Goal: Information Seeking & Learning: Learn about a topic

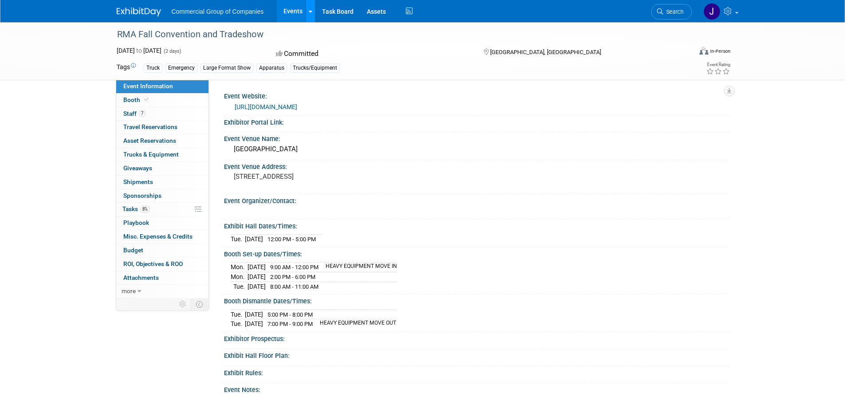
click at [311, 9] on icon at bounding box center [311, 12] width 4 height 6
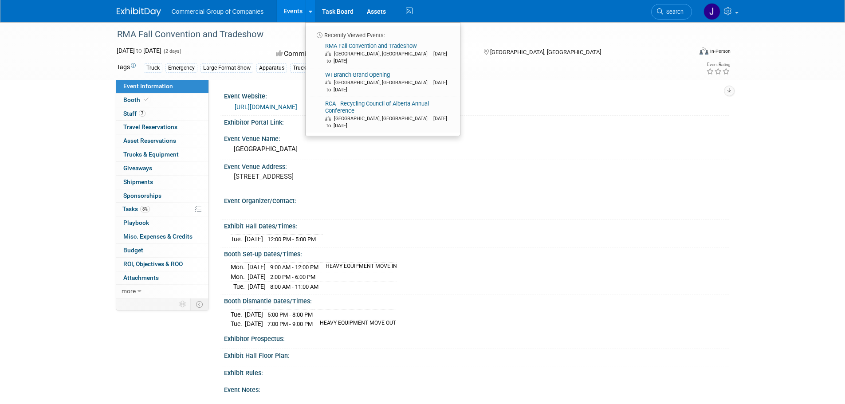
click at [138, 10] on img at bounding box center [139, 12] width 44 height 9
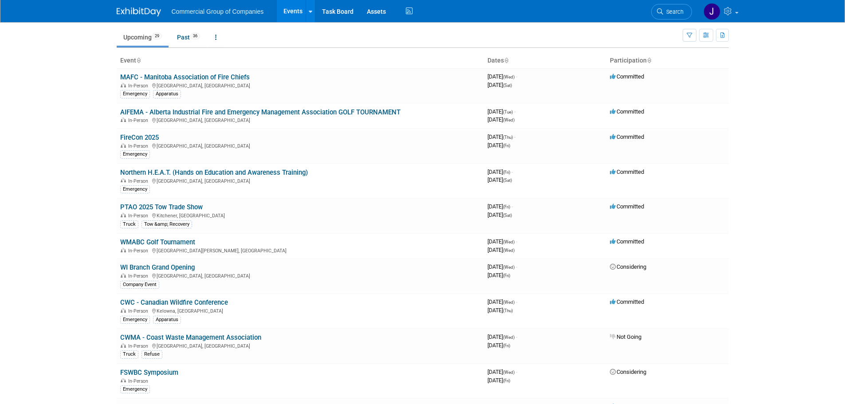
scroll to position [44, 0]
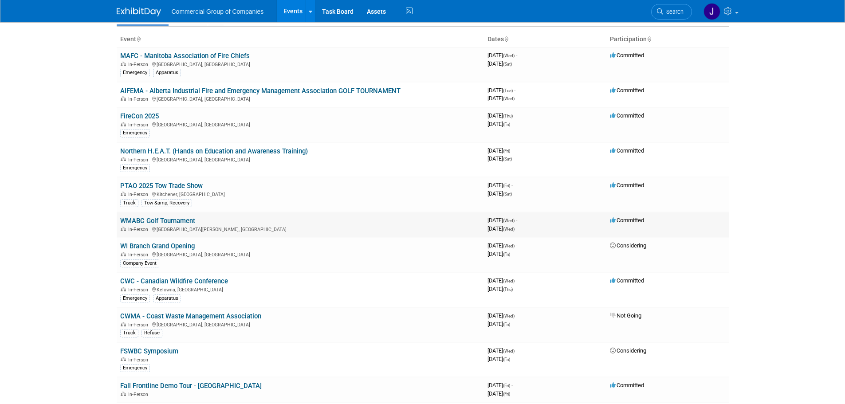
click at [185, 220] on link "WMABC Golf Tournament" at bounding box center [157, 221] width 75 height 8
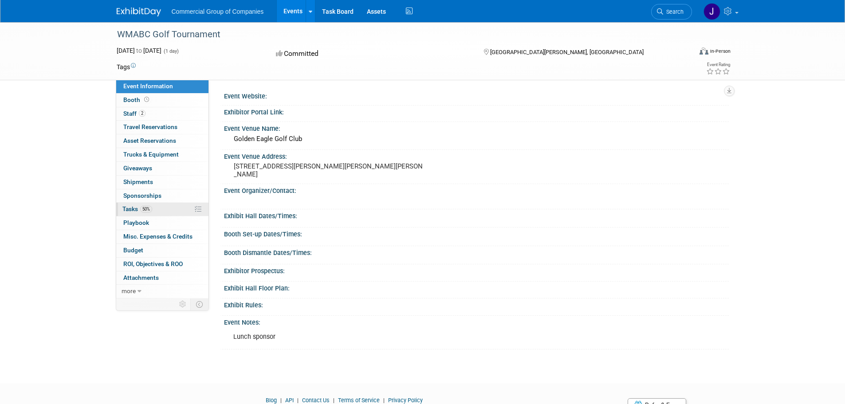
click at [133, 209] on span "Tasks 50%" at bounding box center [137, 208] width 30 height 7
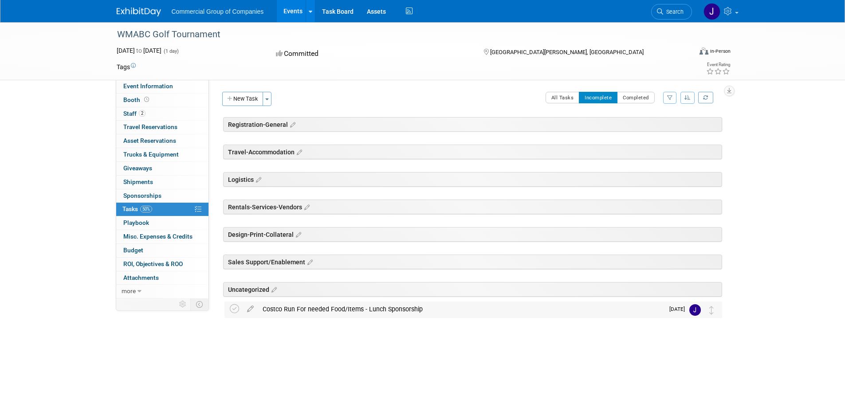
click at [302, 309] on div "Costco Run For needed Food/Items - Lunch Sponsorship" at bounding box center [461, 309] width 406 height 15
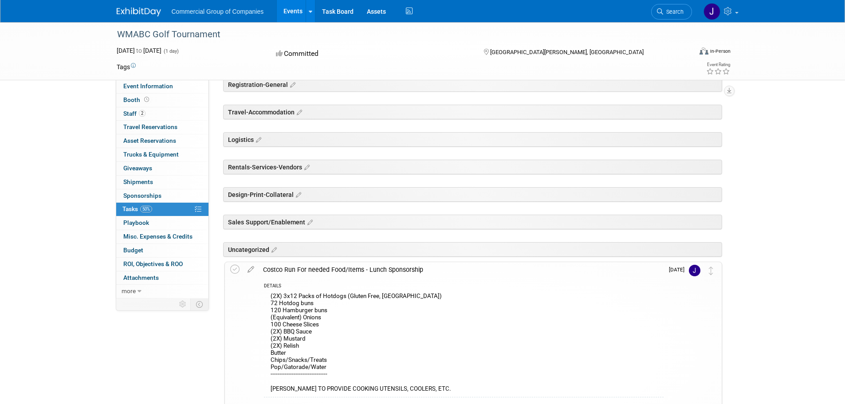
scroll to position [146, 0]
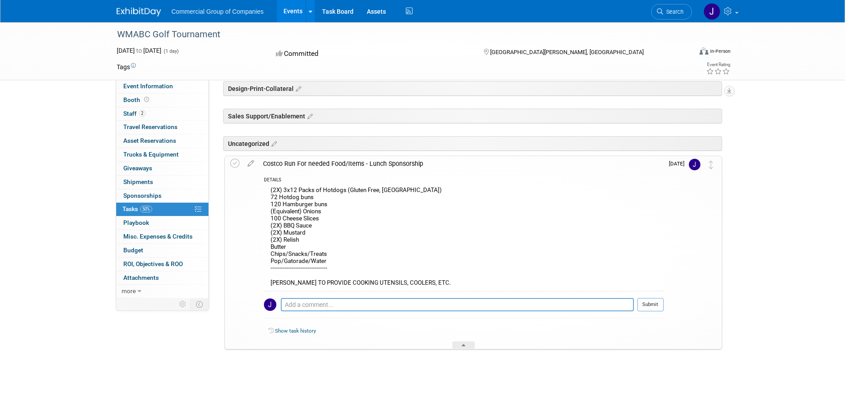
click at [322, 256] on div "(2X) 3x12 Packs of Hotdogs (Gluten Free, Kirkland) 72 Hotdog buns 120 Hamburger…" at bounding box center [464, 238] width 400 height 106
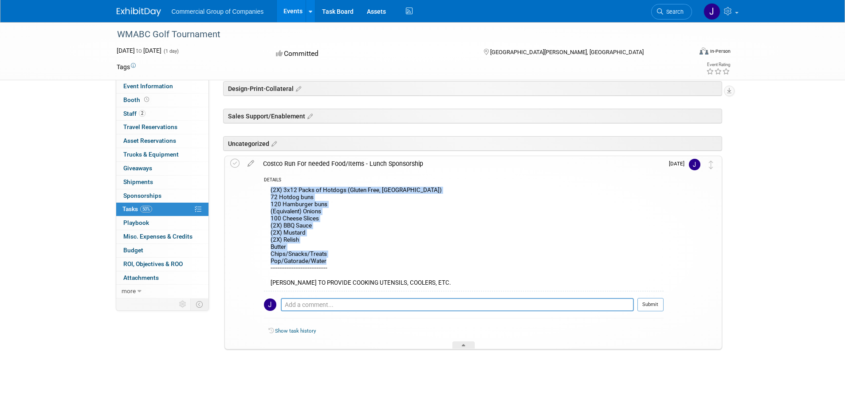
drag, startPoint x: 328, startPoint y: 262, endPoint x: 262, endPoint y: 192, distance: 96.0
click at [262, 192] on div "DETAILS (2X) 3x12 Packs of Hotdogs (Gluten Free, Kirkland) 72 Hotdog buns 120 H…" at bounding box center [461, 261] width 405 height 178
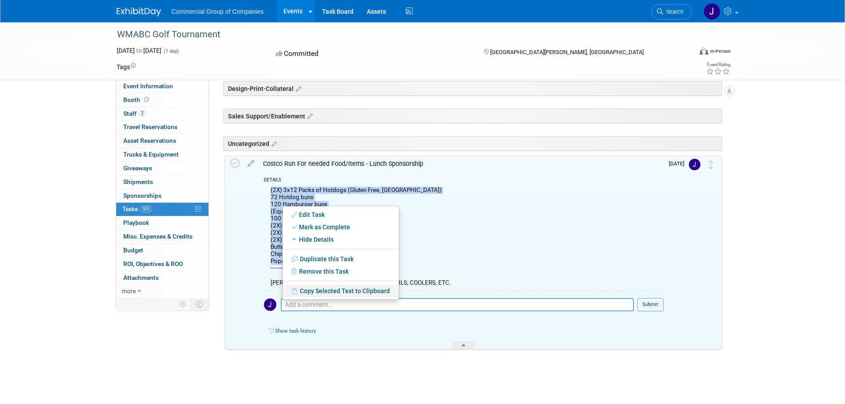
click at [317, 287] on link "Copy Selected Text to Clipboard" at bounding box center [341, 291] width 116 height 12
copy div "(2X) 3x12 Packs of Hotdogs (Gluten Free, Kirkland) 72 Hotdog buns 120 Hamburger…"
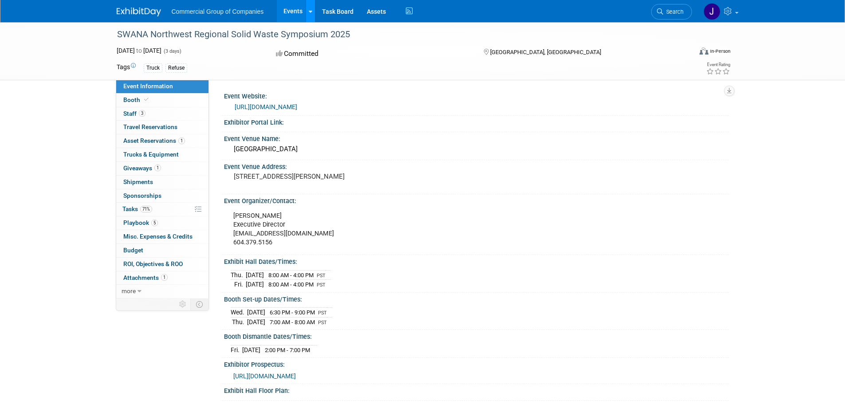
click at [310, 14] on div at bounding box center [311, 11] width 4 height 9
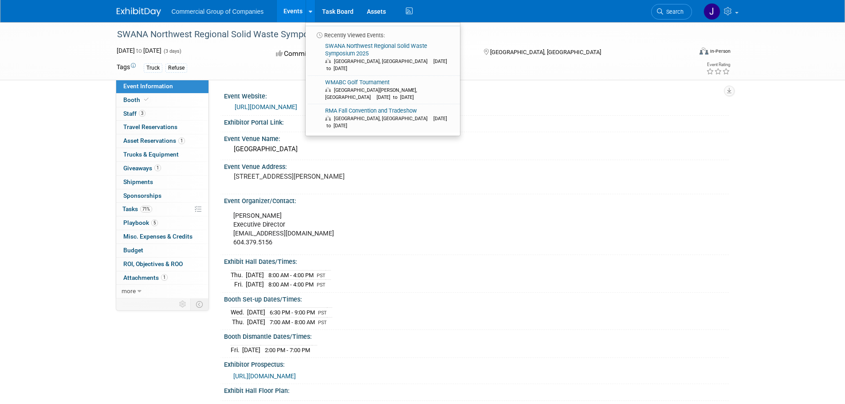
click at [448, 196] on div "Event Organizer/Contact:" at bounding box center [476, 199] width 505 height 11
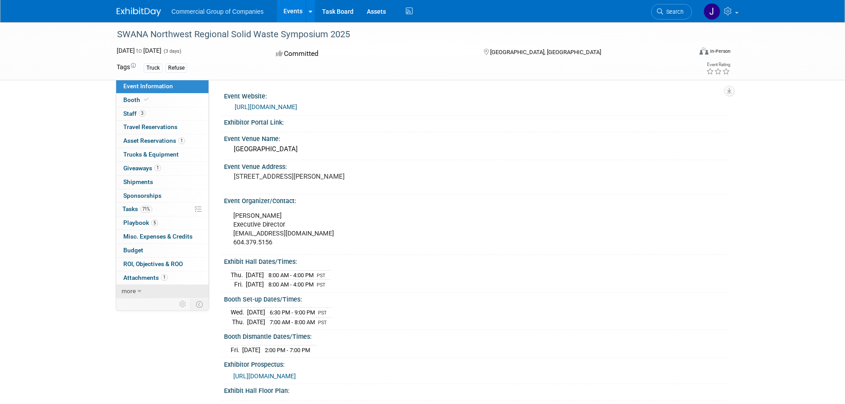
click at [133, 291] on span "more" at bounding box center [129, 290] width 14 height 7
click at [309, 12] on icon at bounding box center [311, 12] width 4 height 6
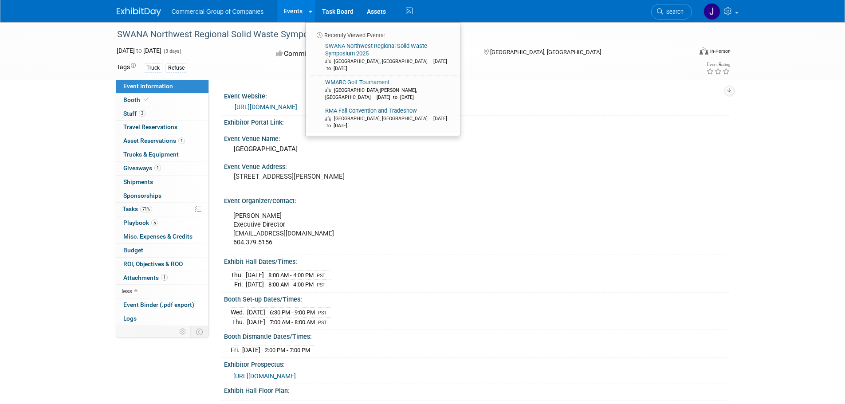
click at [479, 164] on div "Event Venue Address:" at bounding box center [476, 165] width 505 height 11
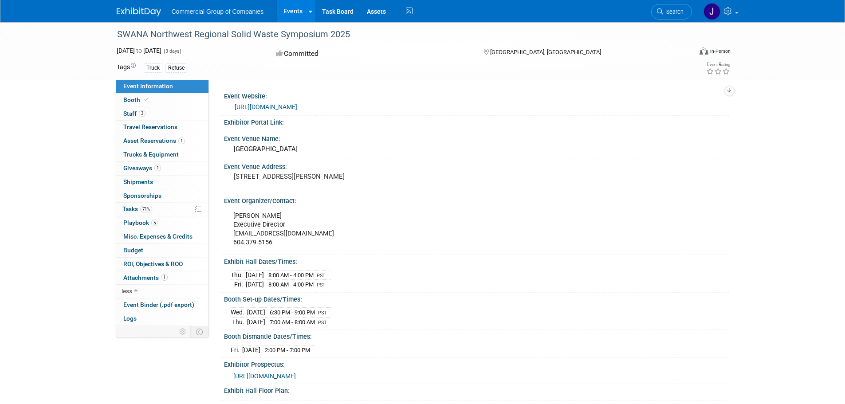
click at [132, 85] on span "Event Information" at bounding box center [148, 86] width 50 height 7
click at [173, 68] on div "Refuse" at bounding box center [176, 67] width 22 height 9
click at [134, 9] on img at bounding box center [139, 12] width 44 height 9
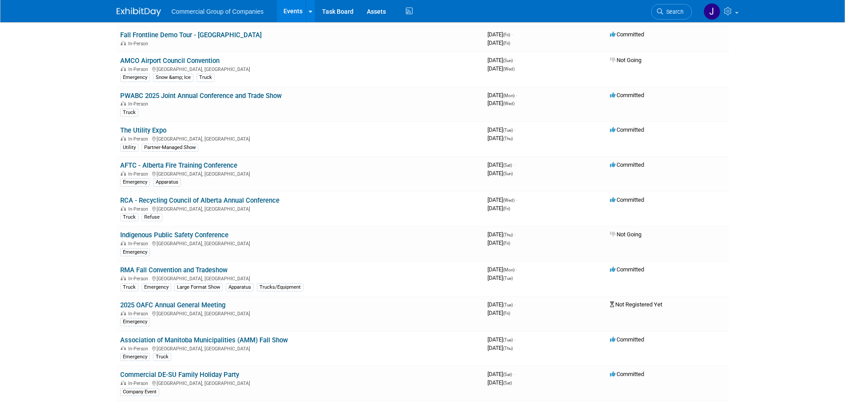
scroll to position [399, 0]
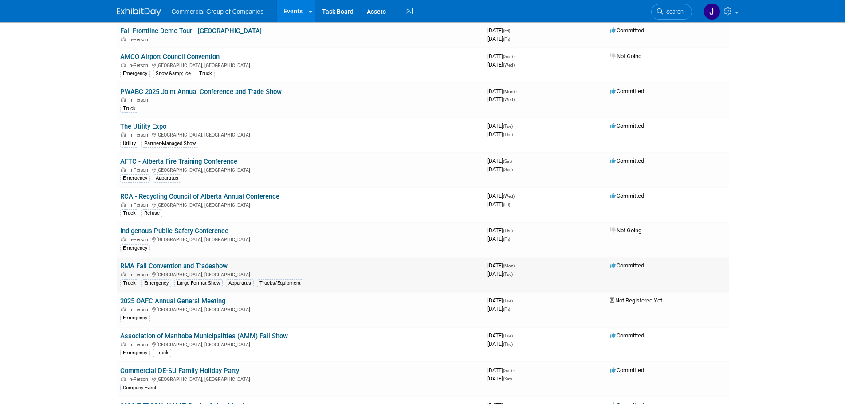
click at [134, 264] on link "RMA Fall Convention and Tradeshow" at bounding box center [173, 266] width 107 height 8
click at [151, 196] on link "RCA - Recycling Council of Alberta Annual Conference" at bounding box center [199, 197] width 159 height 8
click at [157, 264] on link "RMA Fall Convention and Tradeshow" at bounding box center [173, 266] width 107 height 8
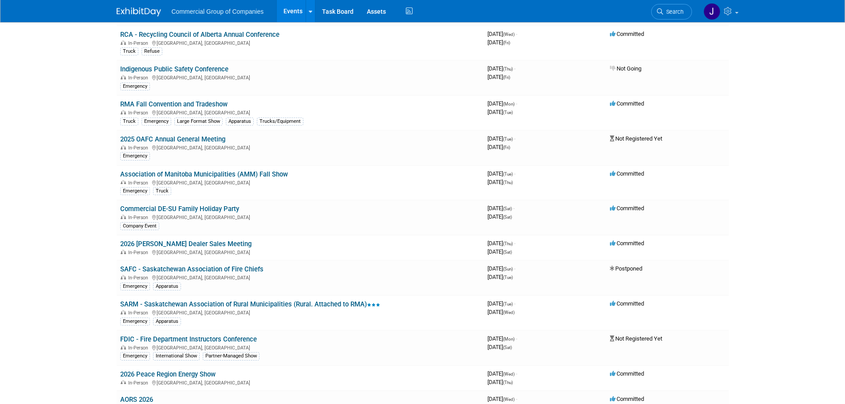
scroll to position [577, 0]
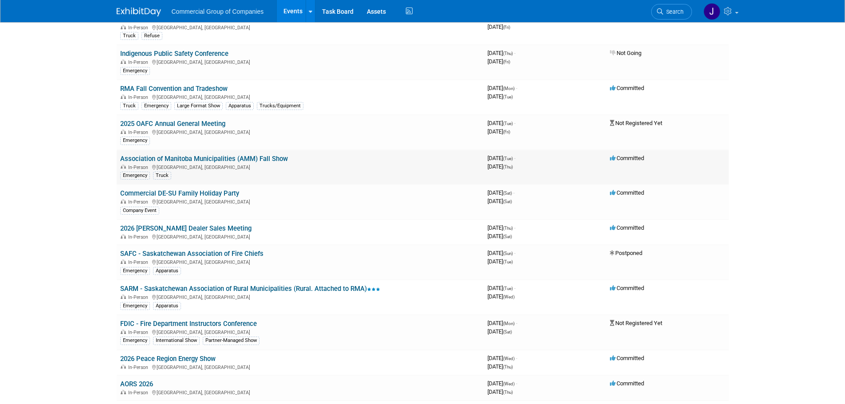
click at [136, 156] on link "Association of Manitoba Municipalities (AMM) Fall Show" at bounding box center [204, 159] width 168 height 8
click at [174, 157] on link "Association of Manitoba Municipalities (AMM) Fall Show" at bounding box center [204, 159] width 168 height 8
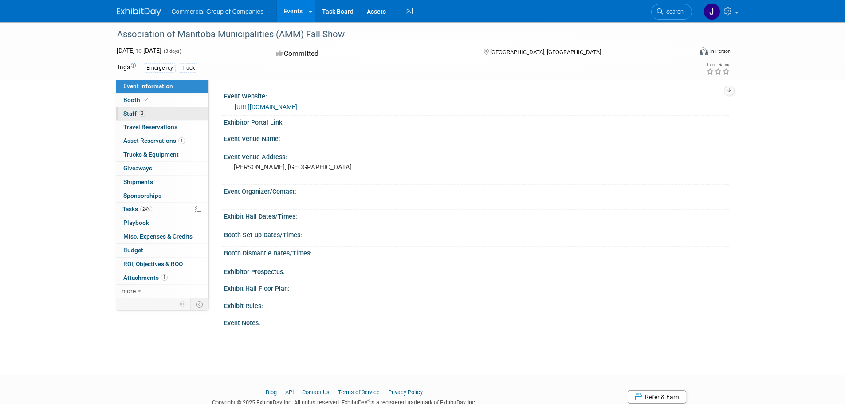
click at [130, 112] on span "Staff 3" at bounding box center [134, 113] width 22 height 7
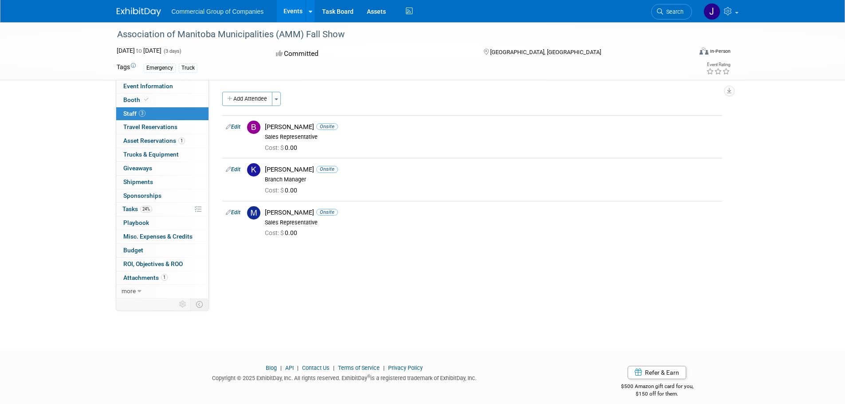
click at [76, 113] on div "Association of Manitoba Municipalities (AMM) Fall Show [DATE] to [DATE] (3 days…" at bounding box center [422, 178] width 845 height 313
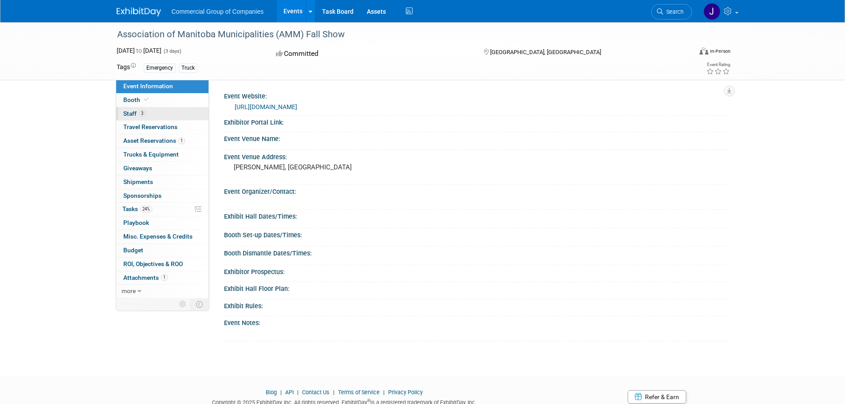
click at [130, 112] on span "Staff 3" at bounding box center [134, 113] width 22 height 7
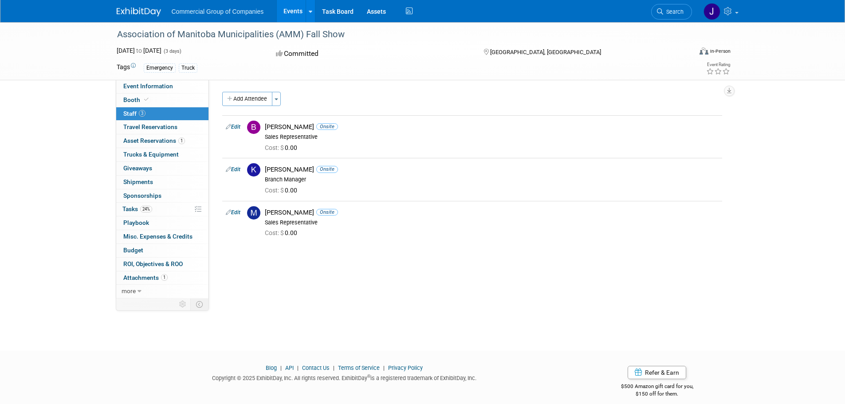
drag, startPoint x: 117, startPoint y: 35, endPoint x: 346, endPoint y: 37, distance: 228.9
click at [346, 37] on div "Association of Manitoba Municipalities (AMM) Fall Show" at bounding box center [396, 35] width 565 height 16
copy div "Association of Manitoba Municipalities (AMM) Fall Show"
